Goal: Information Seeking & Learning: Learn about a topic

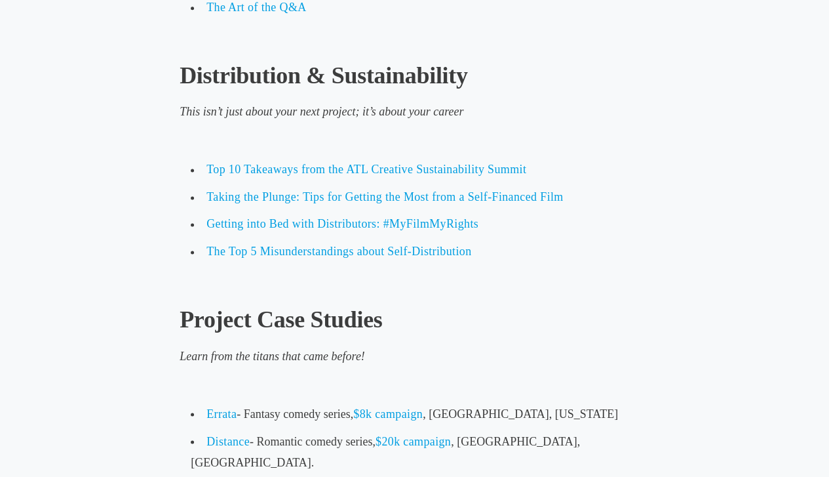
scroll to position [5879, 0]
click at [452, 250] on span "The Top 5 Misunderstandings about Self-Distribution" at bounding box center [339, 251] width 265 height 13
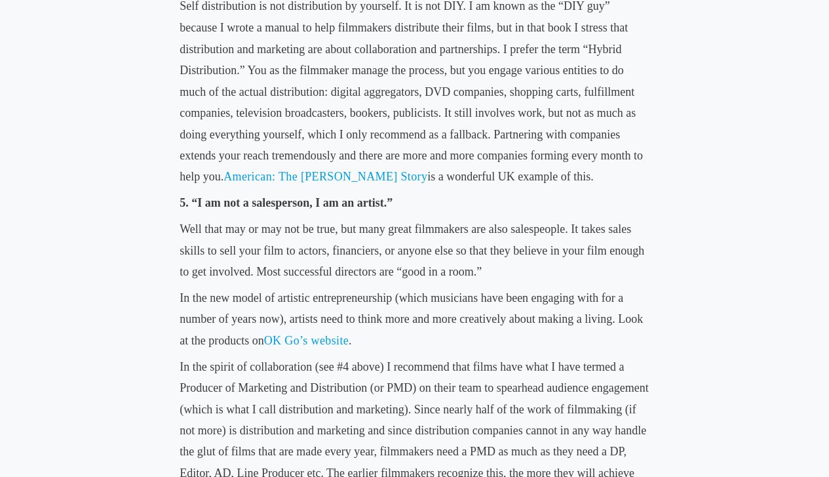
scroll to position [1193, 0]
